Goal: Transaction & Acquisition: Register for event/course

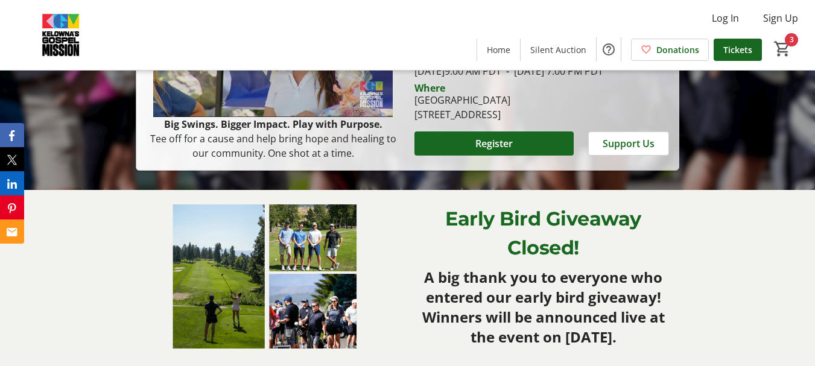
scroll to position [222, 0]
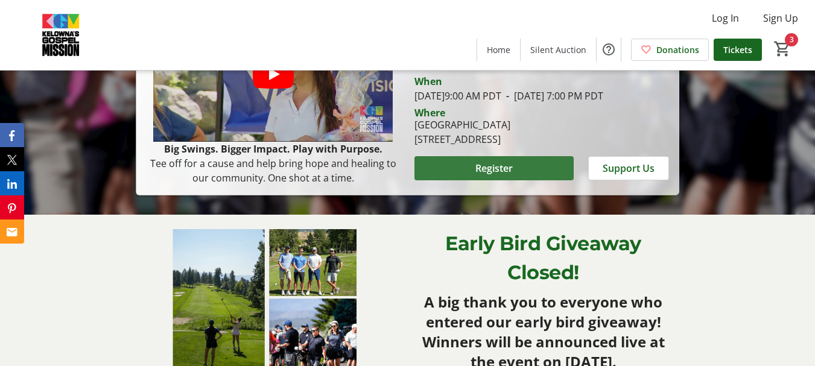
click at [483, 176] on span "Register" at bounding box center [493, 168] width 37 height 14
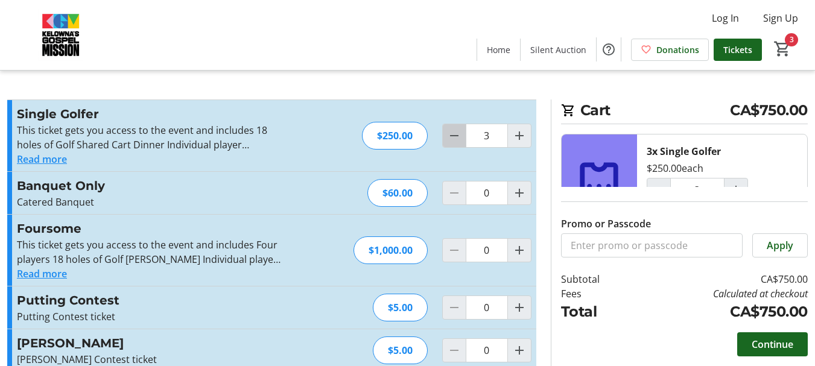
click at [454, 133] on mat-icon "Decrement by one" at bounding box center [454, 135] width 14 height 14
type input "2"
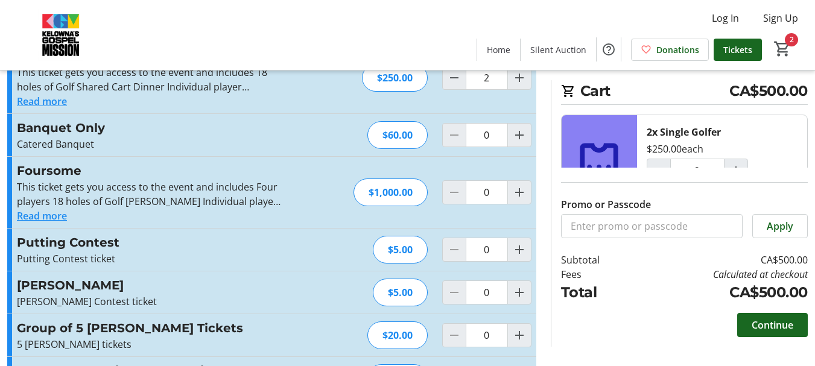
scroll to position [57, 0]
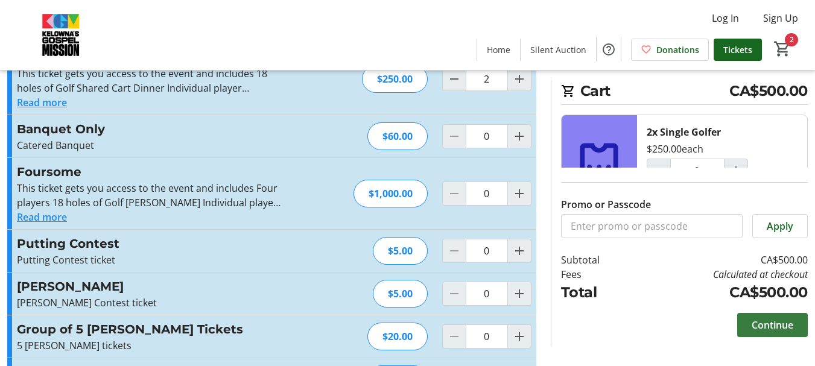
click at [771, 325] on span "Continue" at bounding box center [773, 325] width 42 height 14
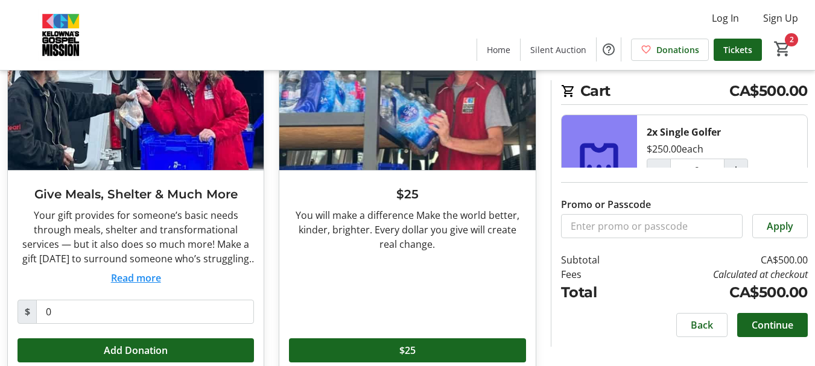
scroll to position [112, 0]
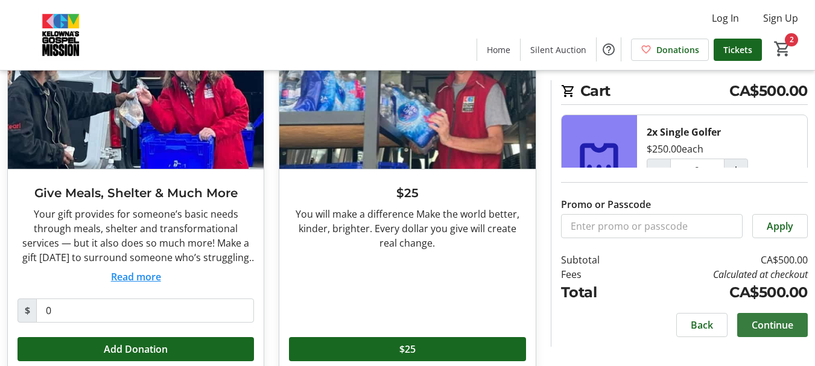
click at [767, 322] on span "Continue" at bounding box center [773, 325] width 42 height 14
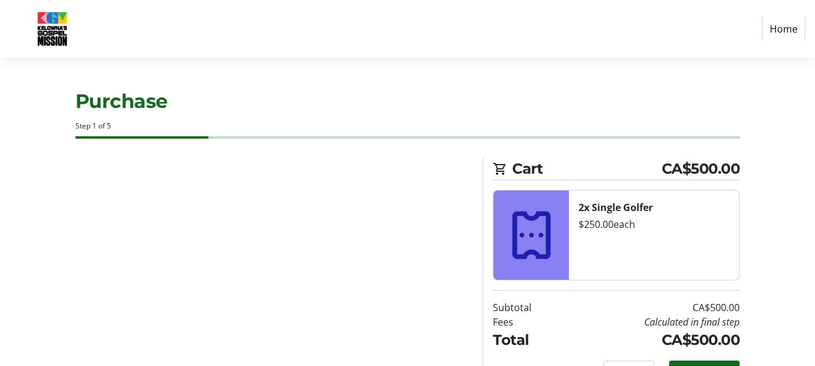
select select "CA"
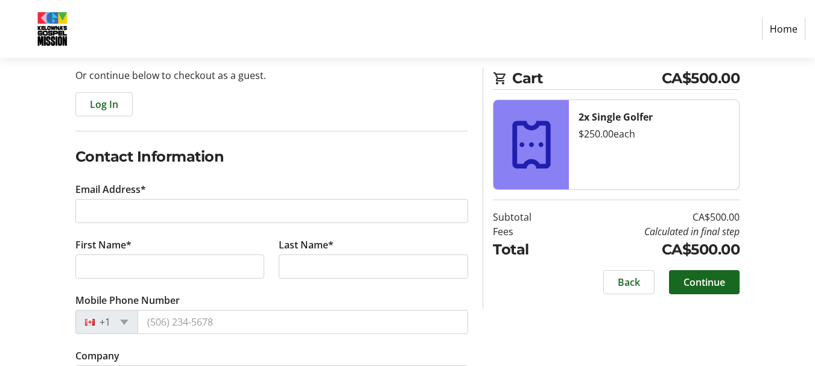
scroll to position [122, 0]
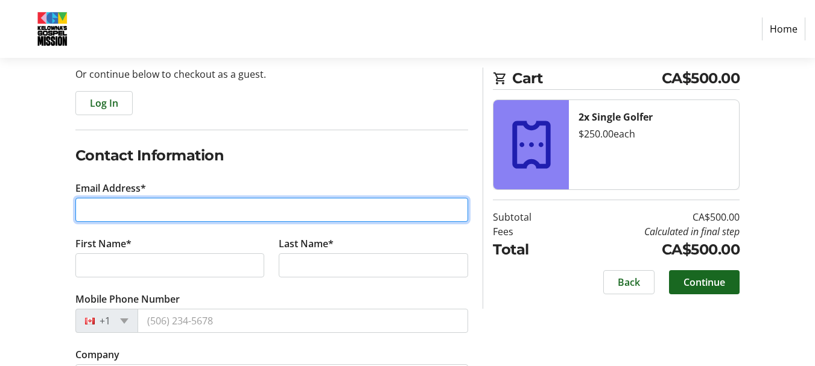
click at [136, 218] on input "Email Address*" at bounding box center [271, 210] width 393 height 24
type input "[EMAIL_ADDRESS][DOMAIN_NAME]"
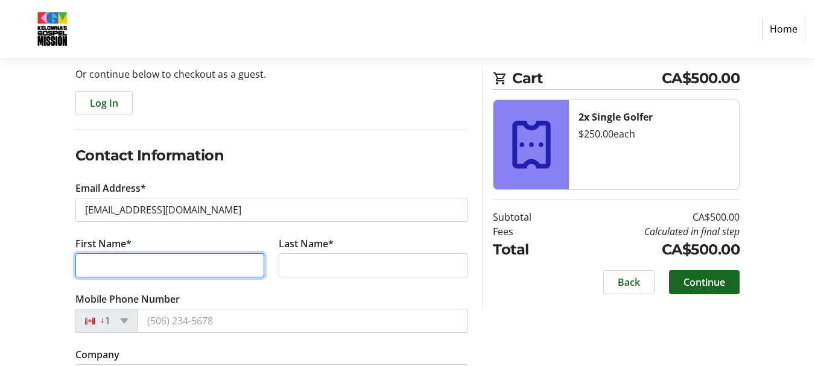
click at [119, 270] on input "First Name*" at bounding box center [169, 265] width 189 height 24
type input "kent"
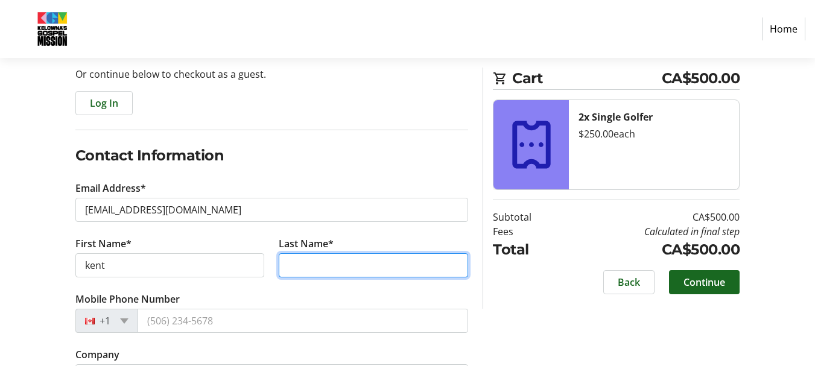
click at [298, 258] on input "Last Name*" at bounding box center [373, 265] width 189 height 24
type input "paterson"
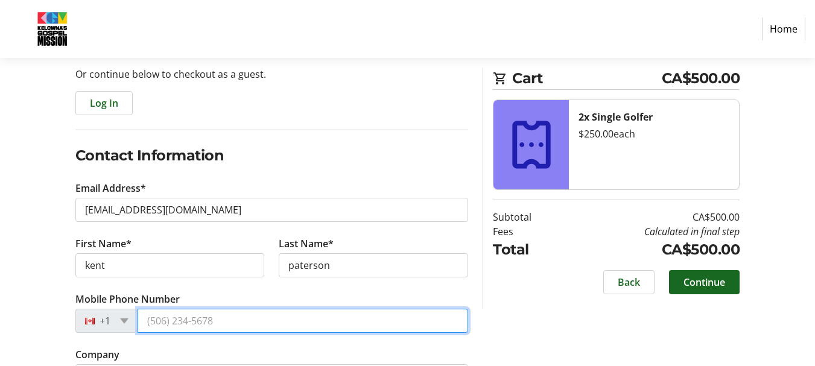
click at [223, 320] on input "Mobile Phone Number" at bounding box center [303, 321] width 331 height 24
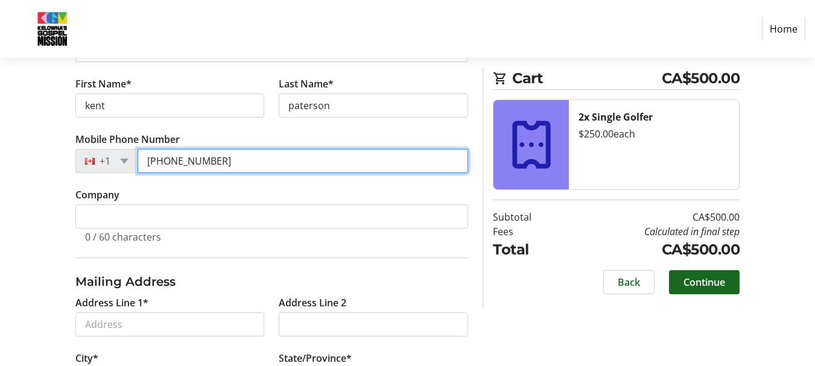
scroll to position [291, 0]
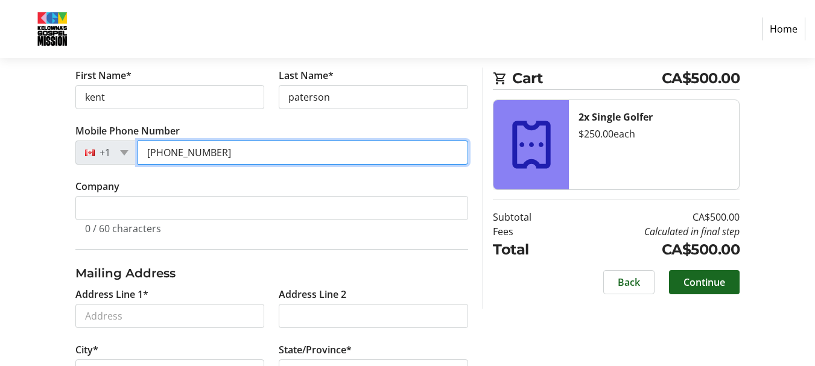
type input "[PHONE_NUMBER]"
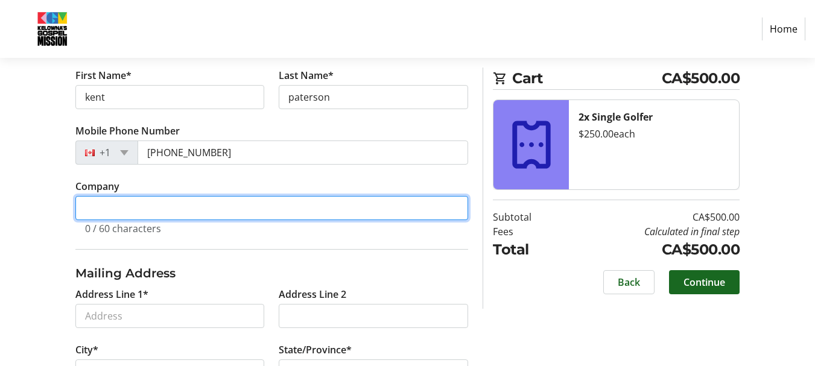
click at [145, 204] on input "Company" at bounding box center [271, 208] width 393 height 24
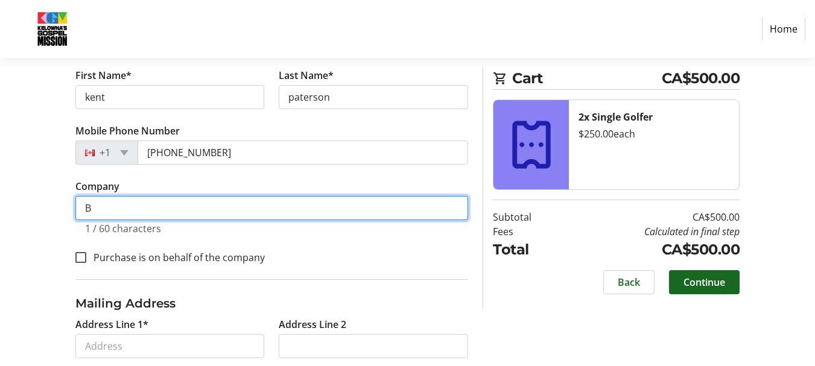
scroll to position [321, 0]
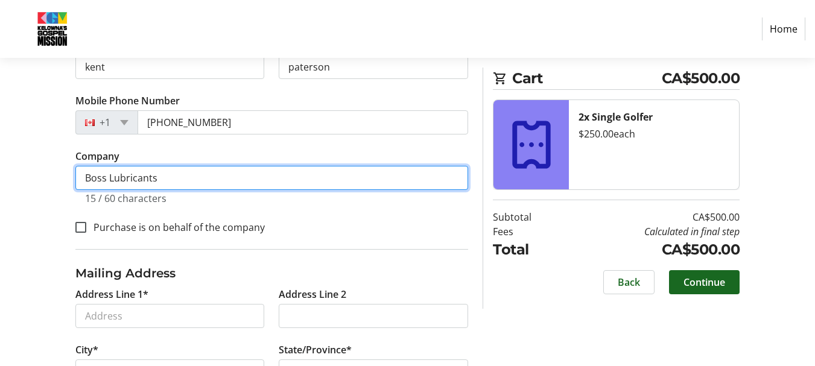
type input "Boss Lubricants"
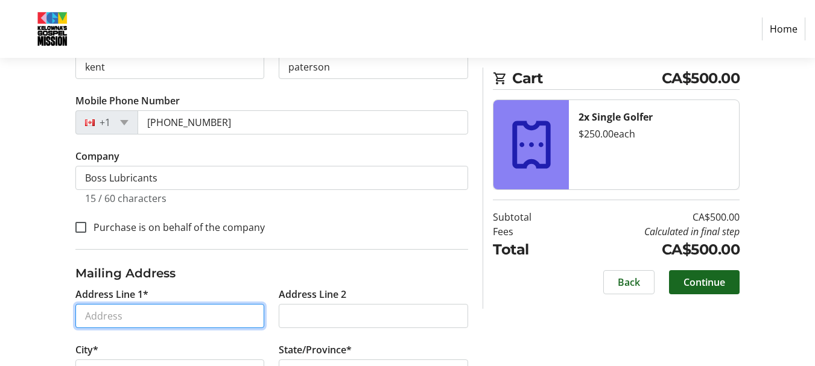
click at [114, 315] on input "Address Line 1*" at bounding box center [169, 316] width 189 height 24
type input "809-3699 [PERSON_NAME]"
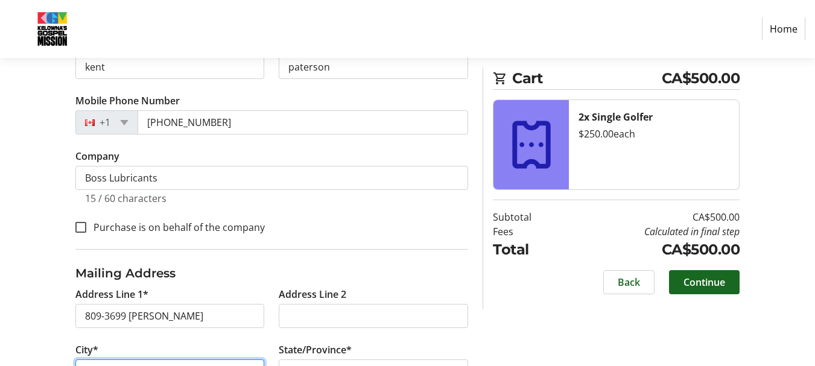
type input "Kelowna"
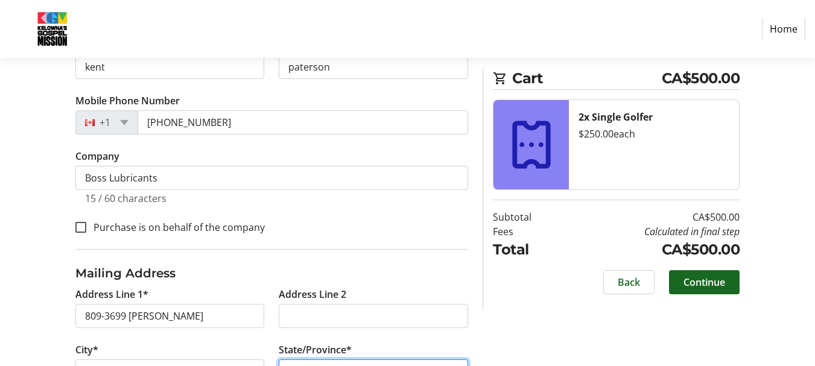
select select "BC"
type input "V1W 0G3"
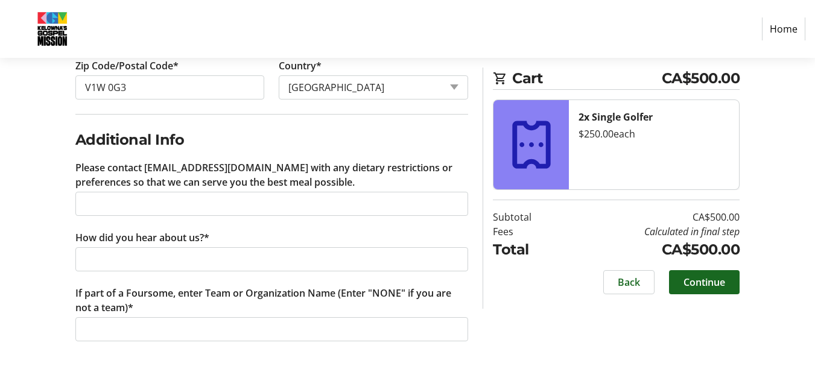
scroll to position [665, 0]
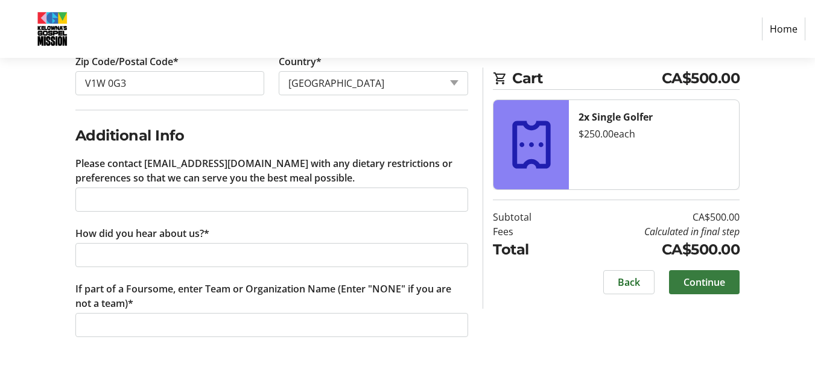
click at [704, 277] on span "Continue" at bounding box center [704, 282] width 42 height 14
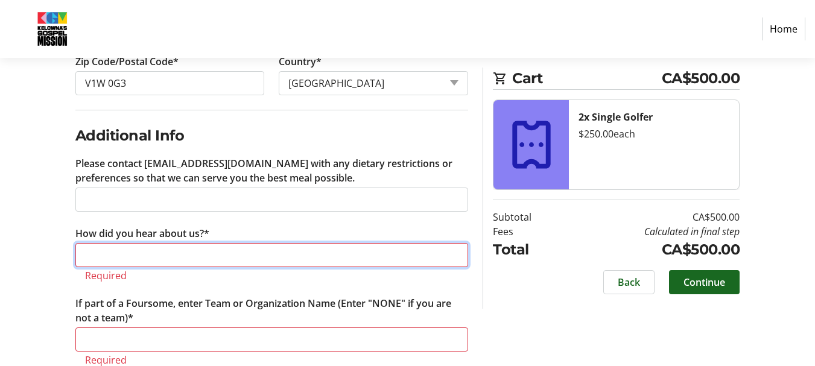
click at [94, 256] on input "How did you hear about us?*" at bounding box center [271, 255] width 393 height 24
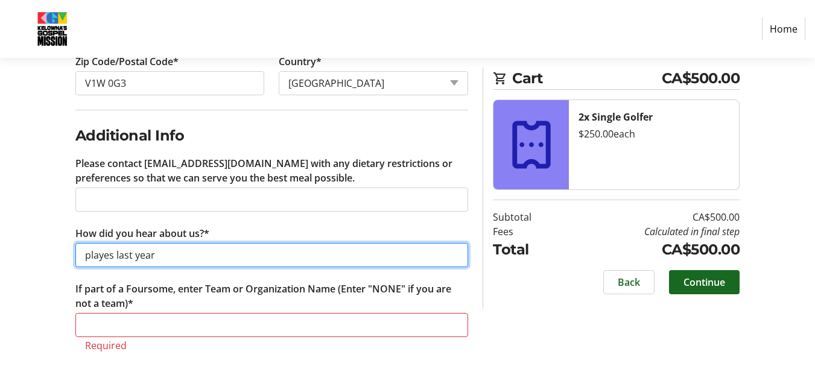
type input "playes last year"
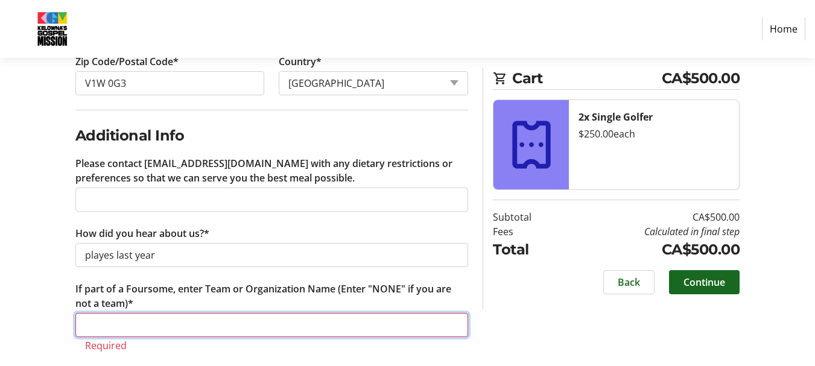
click at [110, 325] on input "If part of a Foursome, enter Team or Organization Name (Enter "NONE" if you are…" at bounding box center [271, 325] width 393 height 24
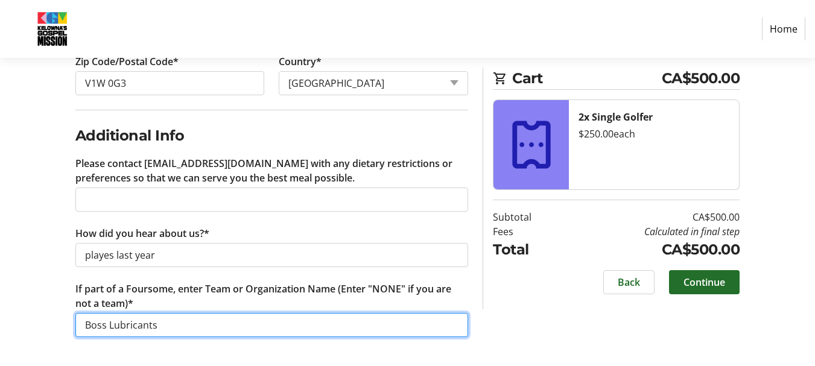
type input "Boss Lubricants"
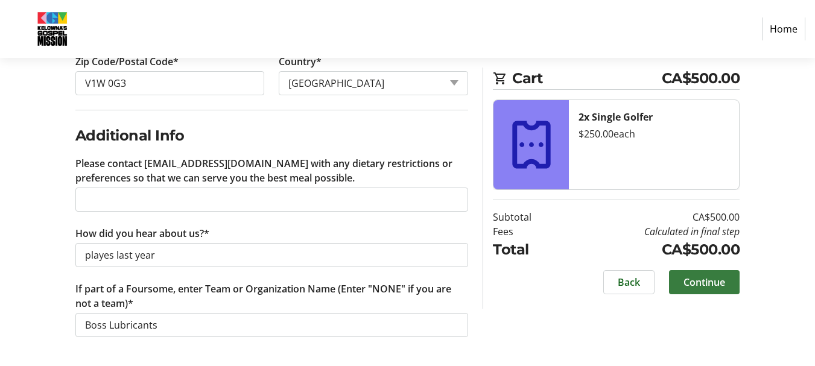
click at [696, 283] on span "Continue" at bounding box center [704, 282] width 42 height 14
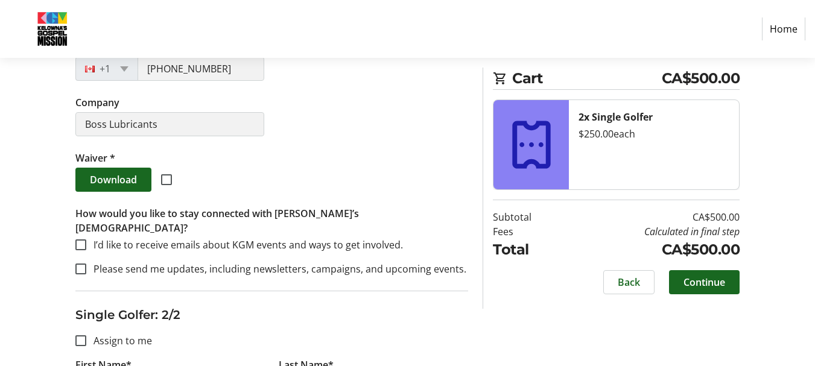
scroll to position [411, 0]
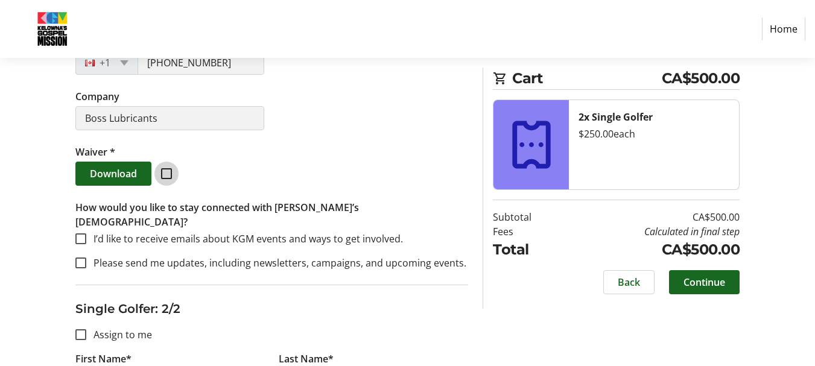
click at [165, 174] on input "checkbox" at bounding box center [166, 173] width 11 height 11
checkbox input "true"
click at [116, 174] on span "Download" at bounding box center [113, 173] width 47 height 14
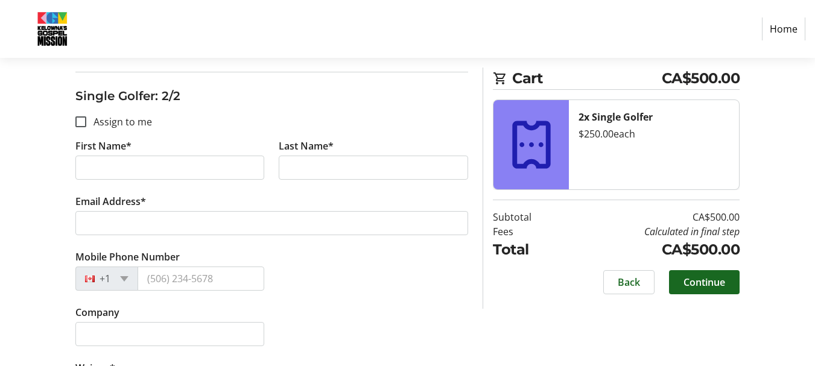
scroll to position [610, 0]
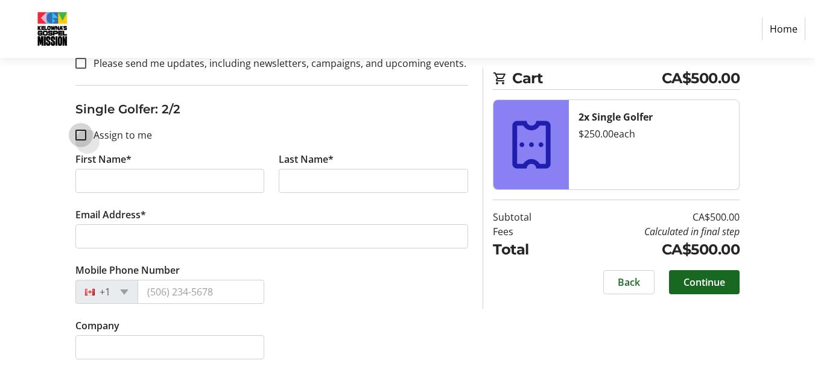
click at [83, 130] on input "Assign to me" at bounding box center [80, 135] width 11 height 11
checkbox input "true"
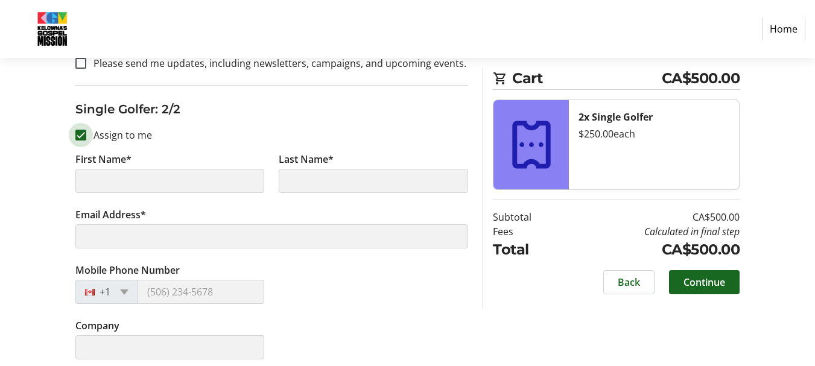
type input "kent"
type input "paterson"
type input "[EMAIL_ADDRESS][DOMAIN_NAME]"
type input "[PHONE_NUMBER]"
type input "Boss Lubricants"
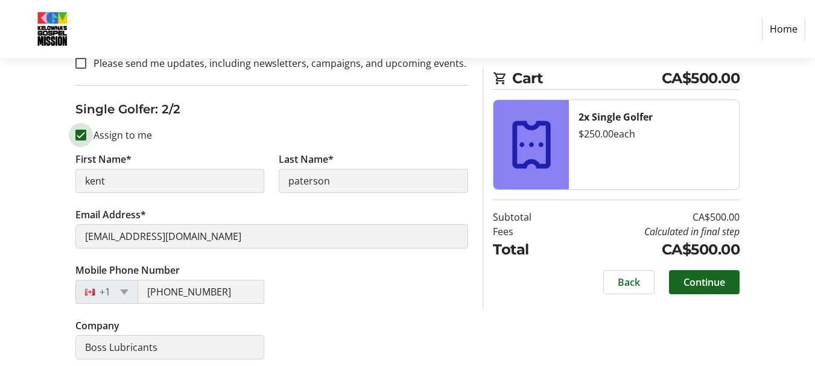
scroll to position [729, 0]
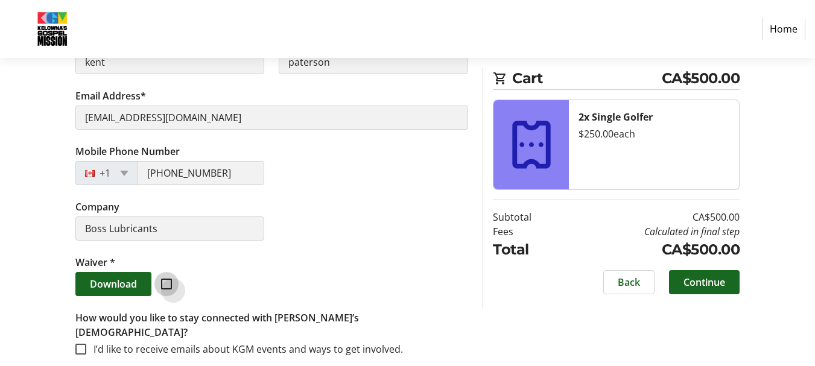
click at [164, 279] on input "checkbox" at bounding box center [166, 284] width 11 height 11
checkbox input "true"
click at [692, 283] on span "Continue" at bounding box center [704, 282] width 42 height 14
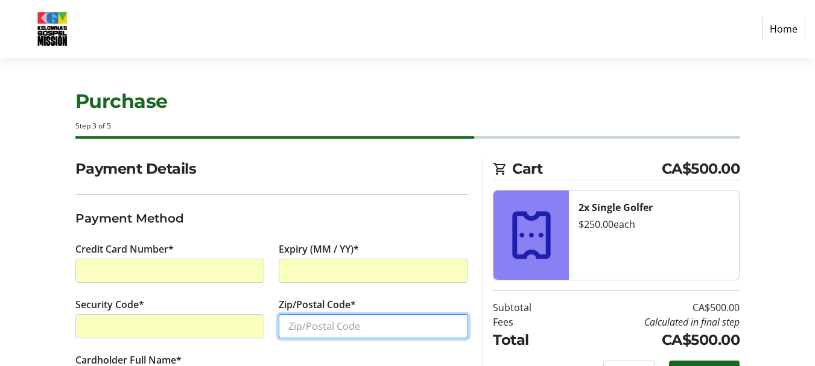
click at [396, 325] on input "Zip/Postal Code*" at bounding box center [373, 326] width 189 height 24
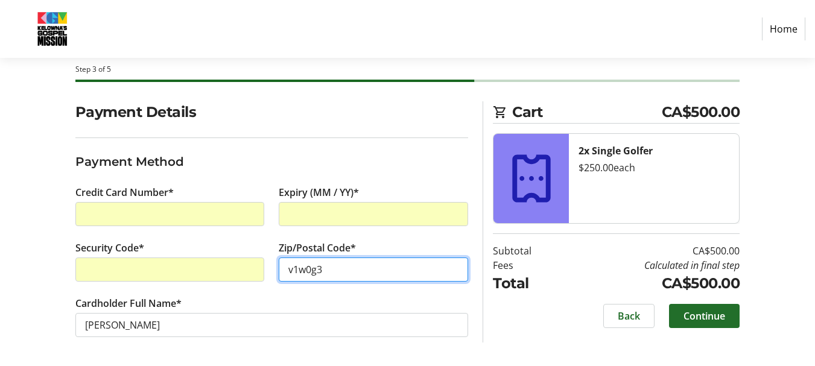
type input "v1w0g3"
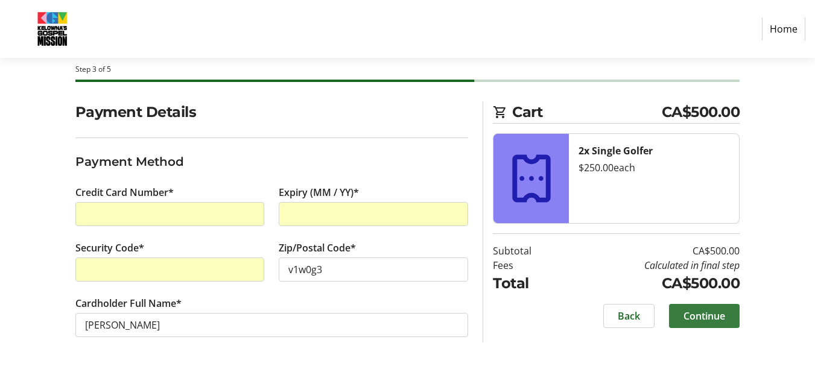
click at [707, 318] on span "Continue" at bounding box center [704, 316] width 42 height 14
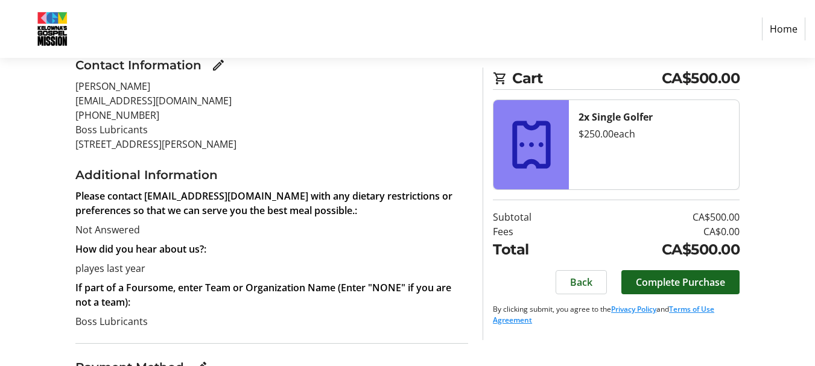
scroll to position [156, 0]
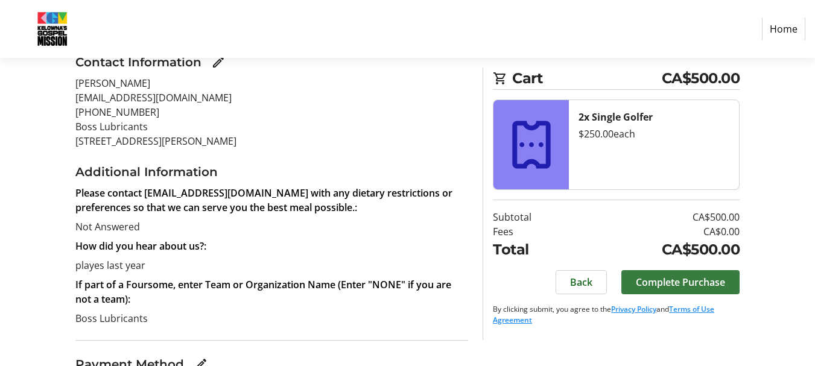
click at [670, 283] on span "Complete Purchase" at bounding box center [680, 282] width 89 height 14
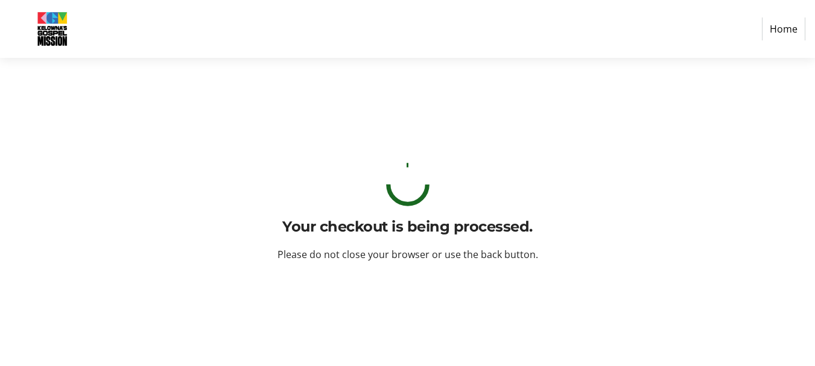
scroll to position [0, 0]
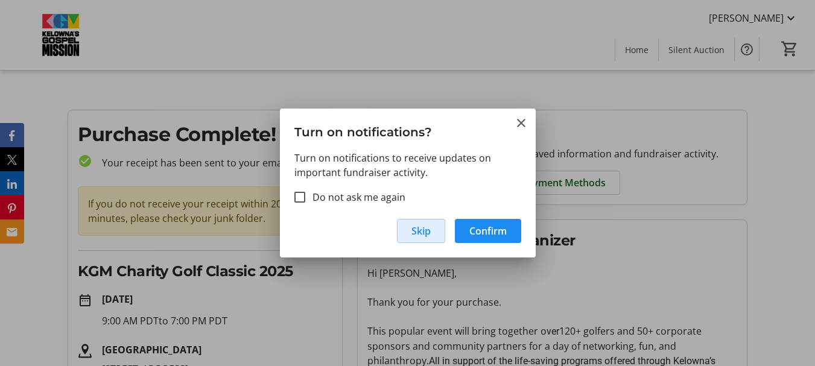
click at [419, 230] on span "Skip" at bounding box center [420, 231] width 19 height 14
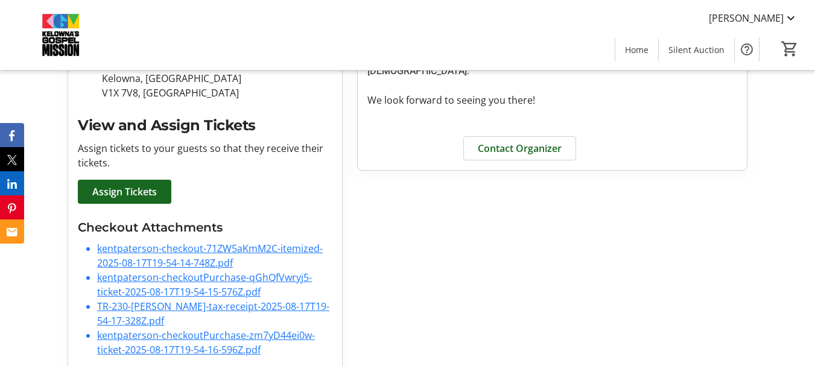
scroll to position [326, 0]
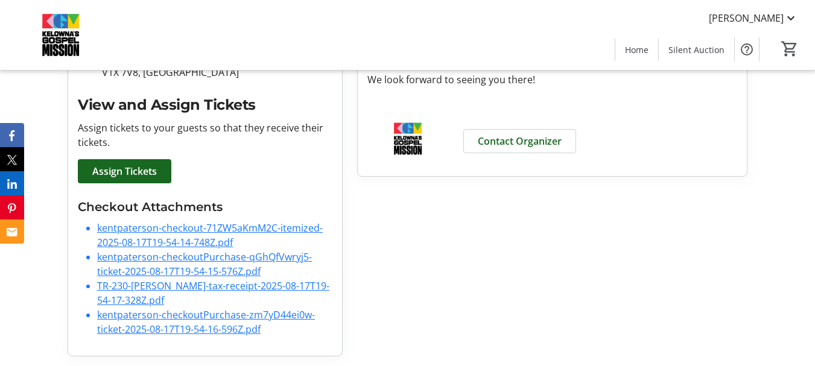
click at [174, 235] on li "kentpaterson-checkout-71ZW5aKmM2C-itemized-2025-08-17T19-54-14-748Z.pdf" at bounding box center [214, 235] width 235 height 29
click at [166, 232] on link "kentpaterson-checkout-71ZW5aKmM2C-itemized-2025-08-17T19-54-14-748Z.pdf" at bounding box center [210, 235] width 226 height 28
